Goal: Information Seeking & Learning: Check status

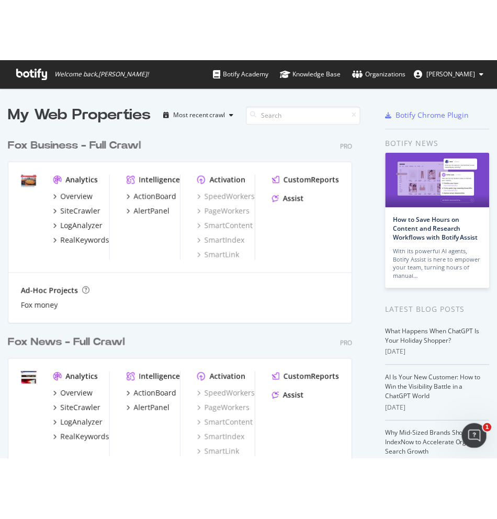
scroll to position [512, 482]
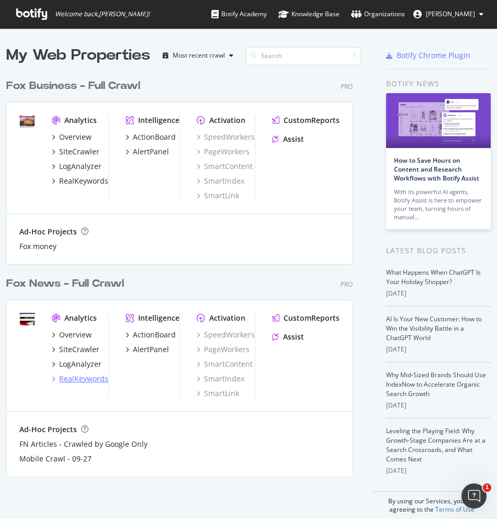
click at [79, 379] on div "RealKeywords" at bounding box center [83, 379] width 49 height 10
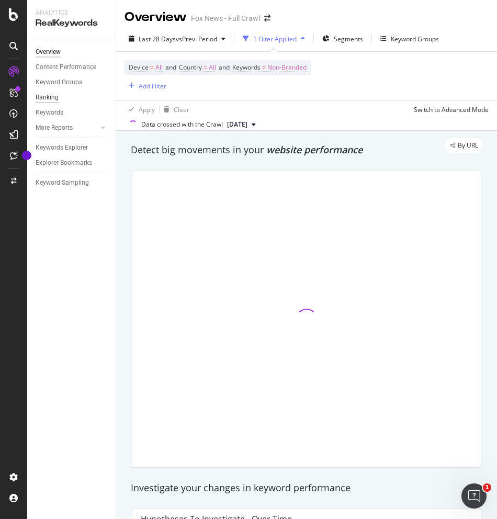
click at [53, 94] on div "Ranking" at bounding box center [47, 97] width 23 height 11
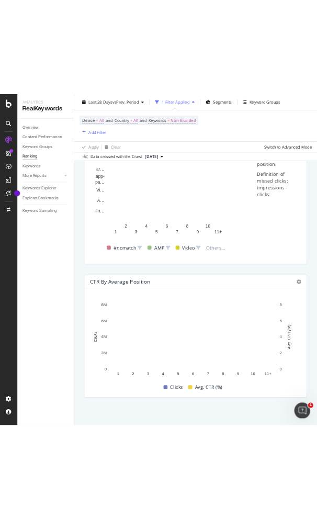
scroll to position [1153, 0]
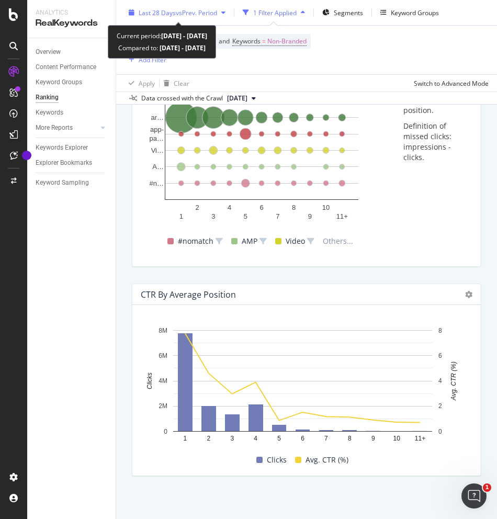
click at [196, 14] on span "vs Prev. Period" at bounding box center [196, 12] width 41 height 9
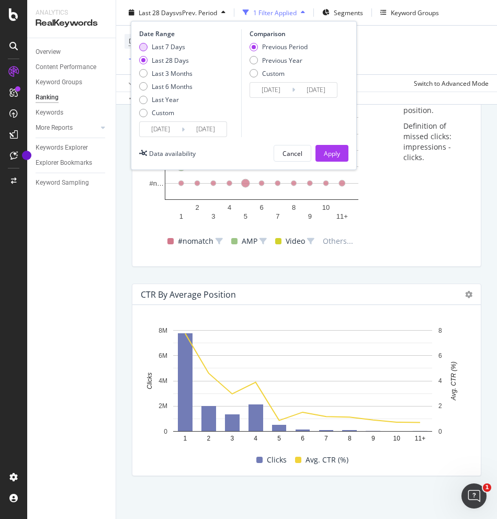
click at [148, 48] on div "Last 7 Days" at bounding box center [165, 46] width 53 height 9
type input "[DATE]"
click at [331, 153] on div "Apply" at bounding box center [332, 153] width 16 height 9
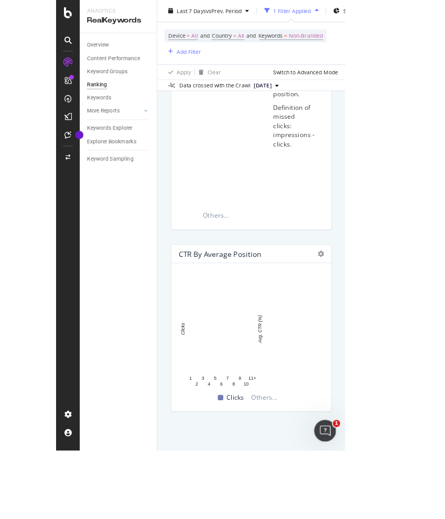
scroll to position [1153, 0]
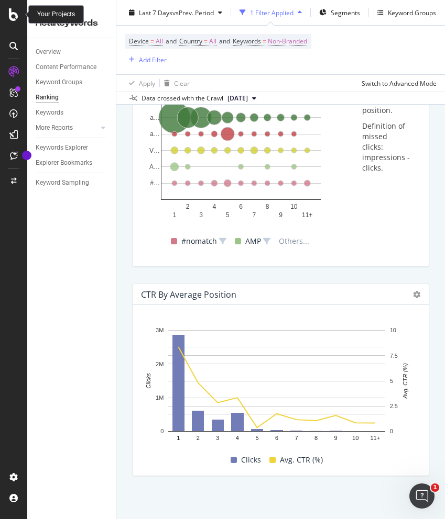
click at [13, 17] on icon at bounding box center [13, 14] width 9 height 13
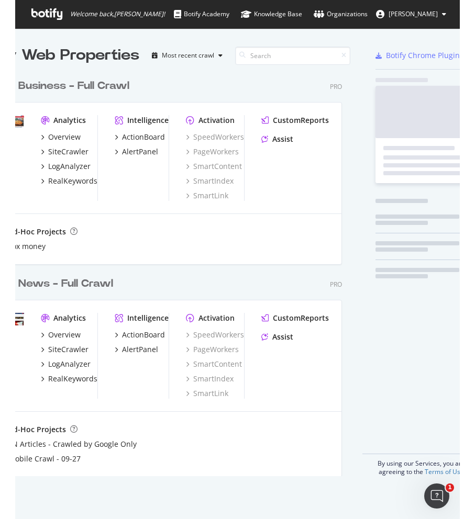
scroll to position [504, 429]
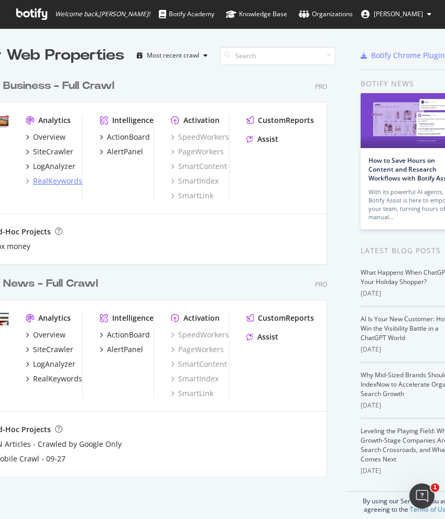
click at [51, 177] on div "RealKeywords" at bounding box center [57, 181] width 49 height 10
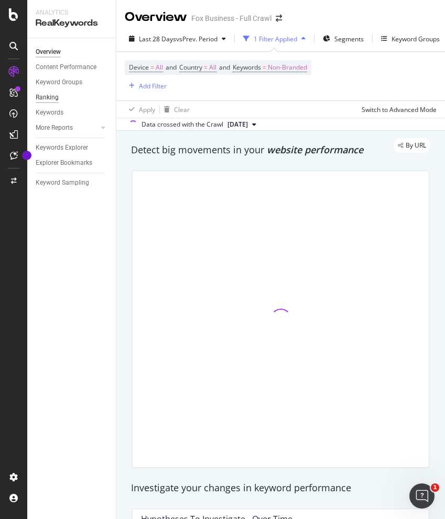
click at [54, 97] on div "Ranking" at bounding box center [47, 97] width 23 height 11
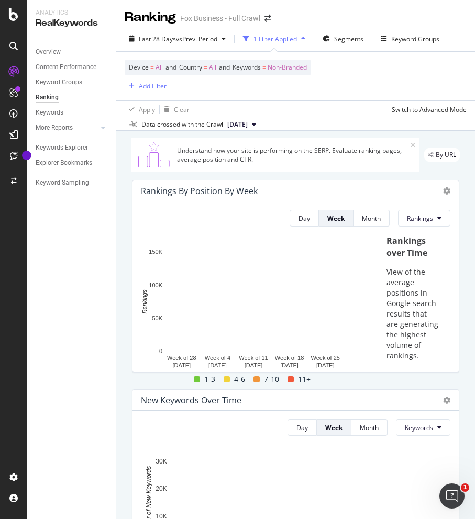
scroll to position [509, 0]
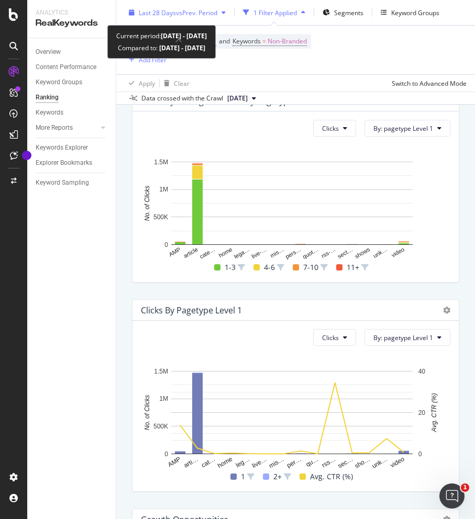
click at [183, 19] on div "Last 28 Days vs Prev. Period" at bounding box center [177, 13] width 105 height 16
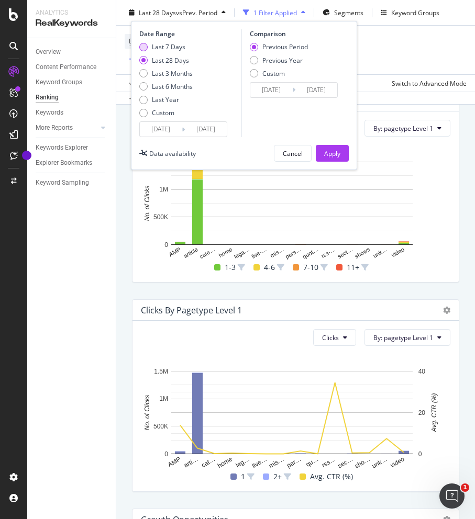
click at [168, 42] on div "Last 7 Days" at bounding box center [169, 46] width 34 height 9
type input "[DATE]"
click at [326, 154] on div "Apply" at bounding box center [332, 153] width 16 height 9
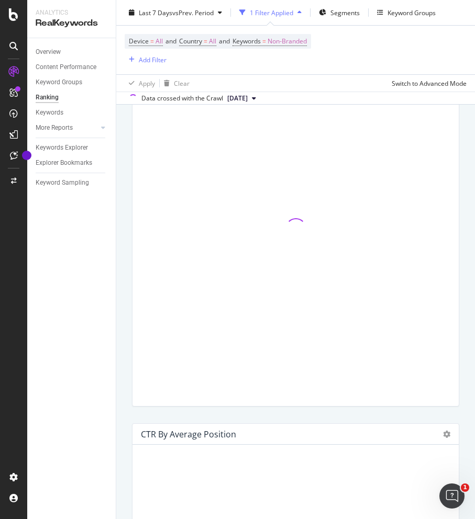
scroll to position [1155, 0]
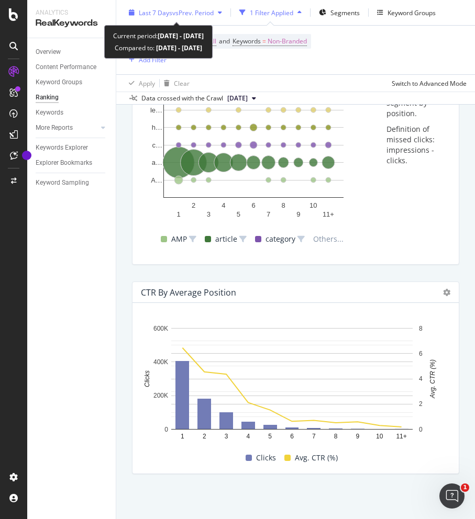
click at [177, 20] on div "Last 7 Days vs Prev. Period" at bounding box center [176, 13] width 102 height 16
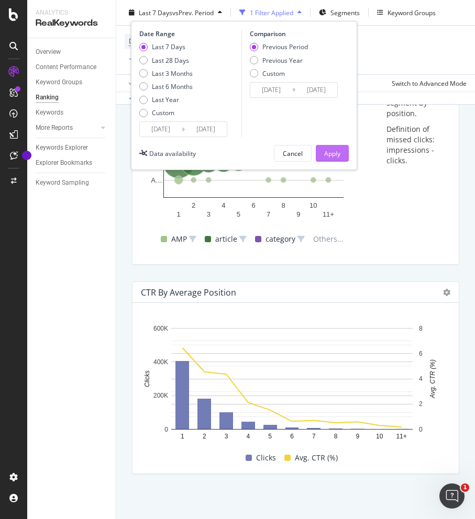
click at [324, 157] on div "Apply" at bounding box center [332, 153] width 16 height 9
